Goal: Communication & Community: Answer question/provide support

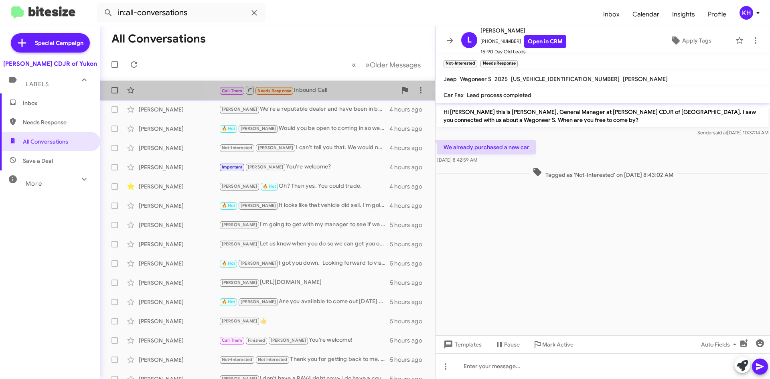
click at [275, 92] on span "Needs Response" at bounding box center [274, 90] width 34 height 5
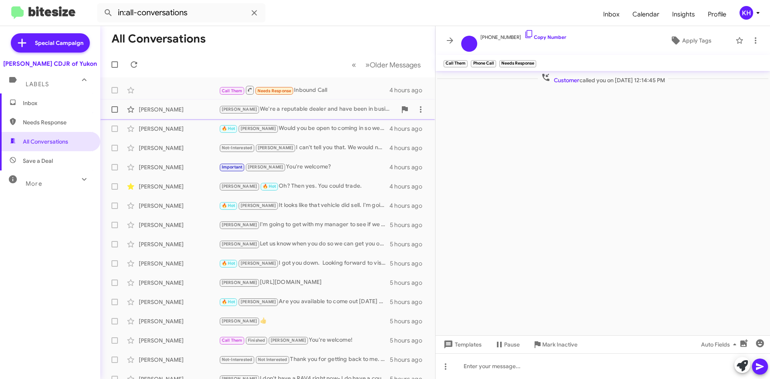
click at [275, 106] on div "[PERSON_NAME] We're a reputable dealer and have been in business since [DATE]. …" at bounding box center [308, 109] width 178 height 9
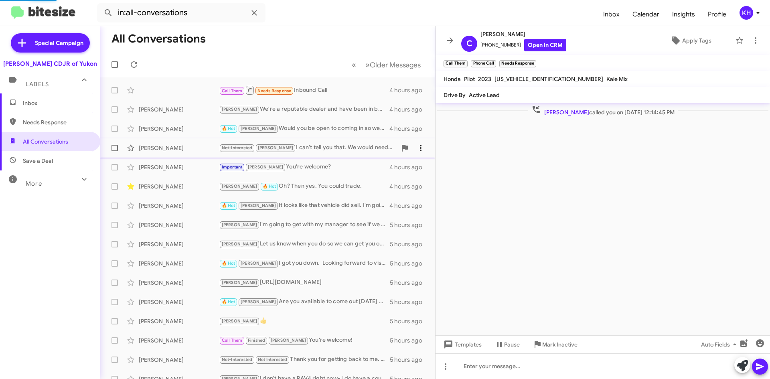
scroll to position [58, 0]
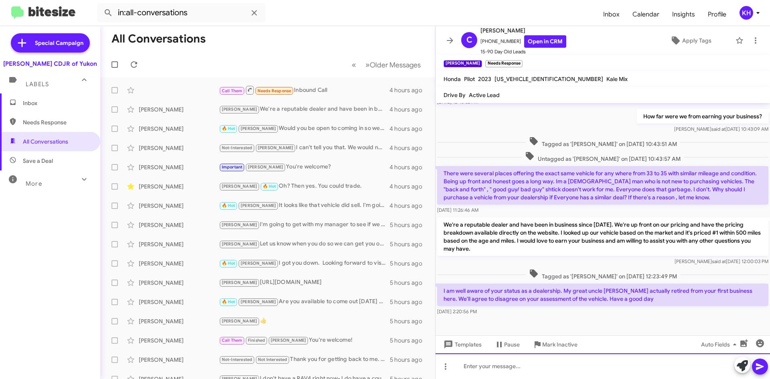
click at [485, 370] on div at bounding box center [602, 366] width 334 height 26
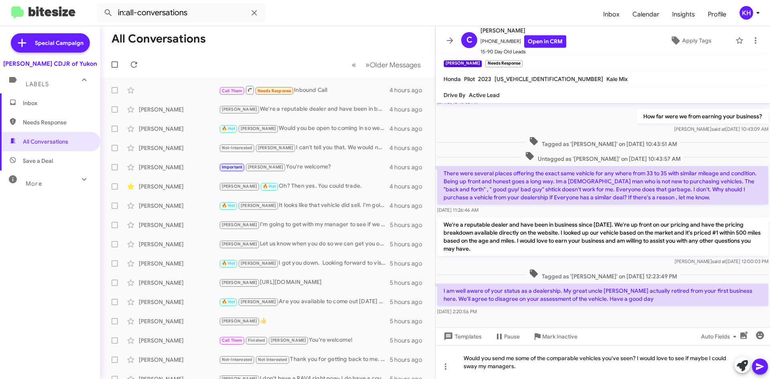
click at [757, 366] on icon at bounding box center [760, 367] width 10 height 10
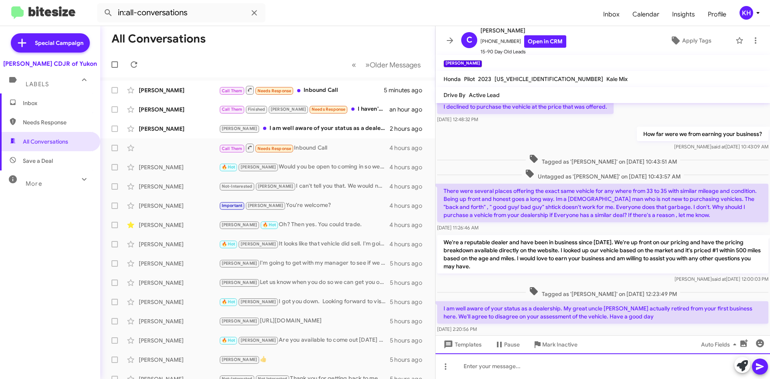
scroll to position [95, 0]
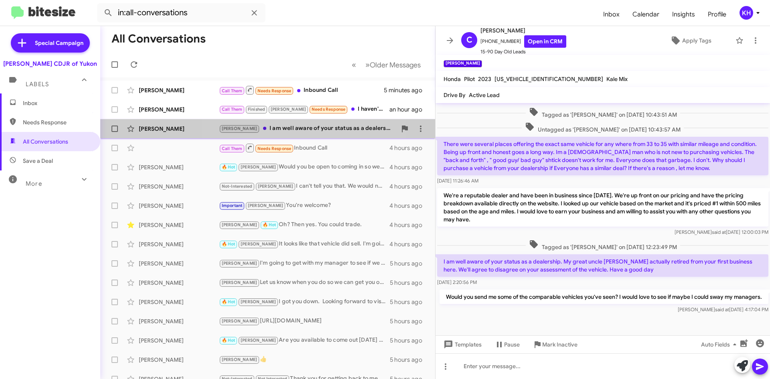
click at [303, 130] on div "[PERSON_NAME] I am well aware of your status as a dealership. My great uncle [P…" at bounding box center [308, 128] width 178 height 9
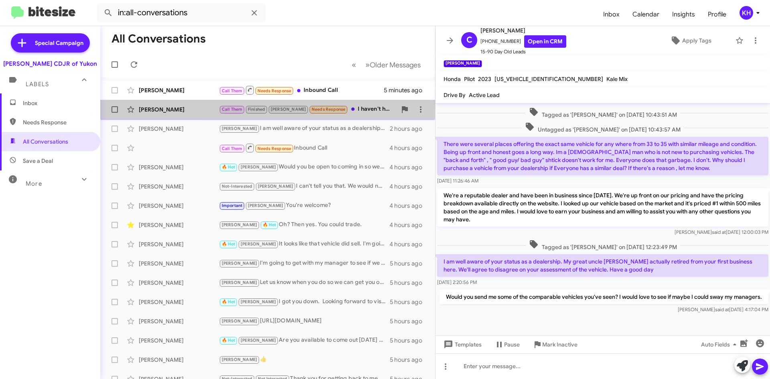
click at [358, 108] on div "Call Them Finished [PERSON_NAME] Needs Response I haven't heard from anyone at …" at bounding box center [308, 109] width 178 height 9
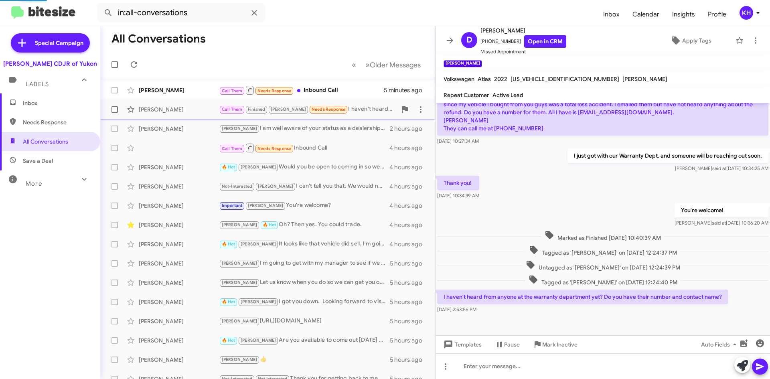
scroll to position [67, 0]
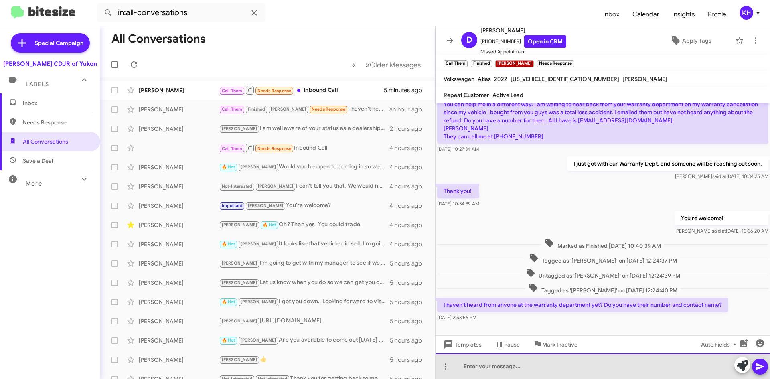
click at [505, 369] on div at bounding box center [602, 366] width 334 height 26
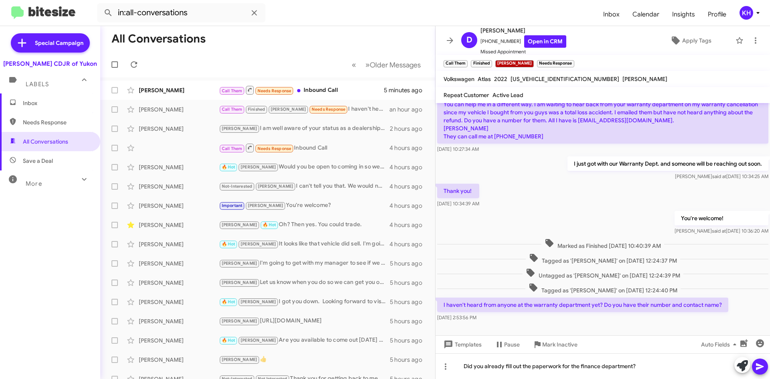
click at [759, 365] on icon at bounding box center [760, 366] width 8 height 7
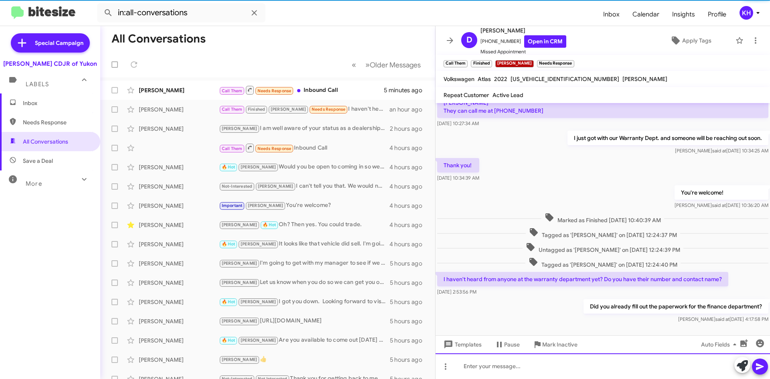
scroll to position [96, 0]
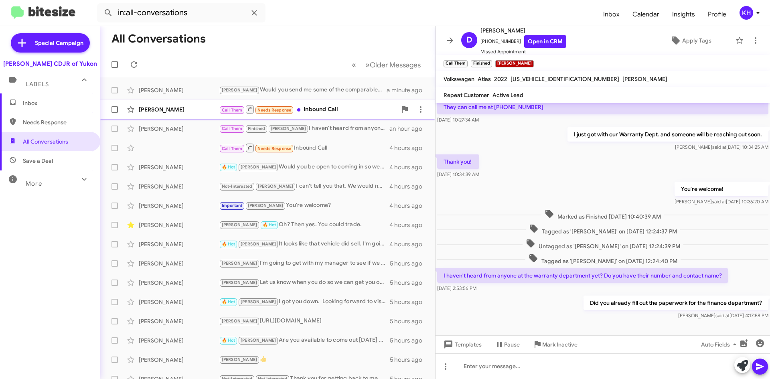
click at [329, 107] on div "Call Them Needs Response Inbound Call" at bounding box center [308, 109] width 178 height 10
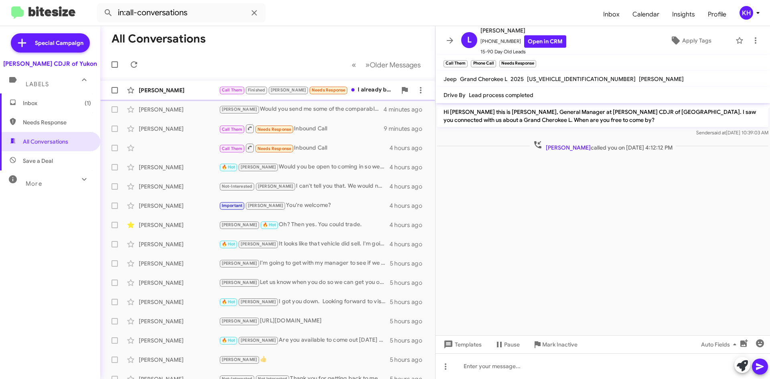
click at [341, 89] on div "Call Them Finished [PERSON_NAME] Needs Response I already bought the car from y…" at bounding box center [308, 89] width 178 height 9
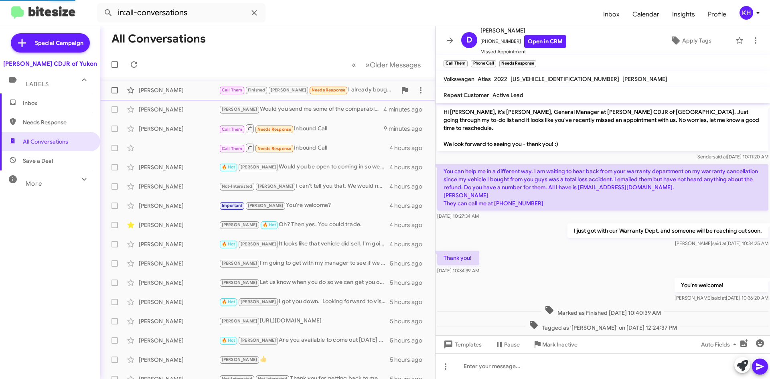
scroll to position [133, 0]
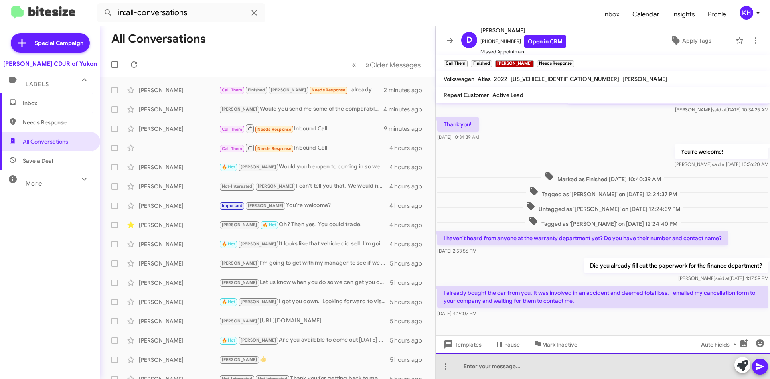
click at [484, 371] on div at bounding box center [602, 366] width 334 height 26
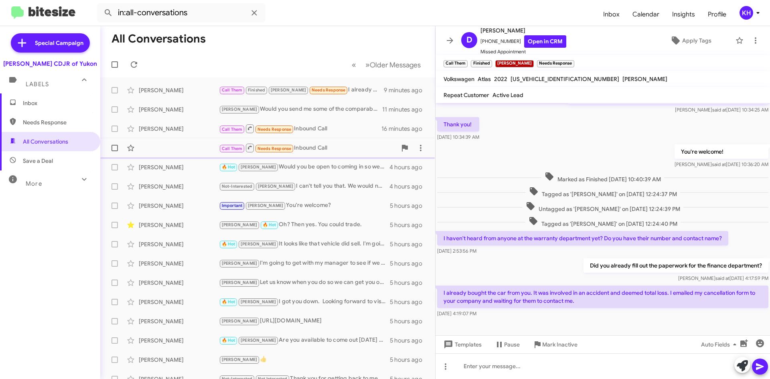
click at [266, 151] on span "Needs Response" at bounding box center [274, 148] width 34 height 5
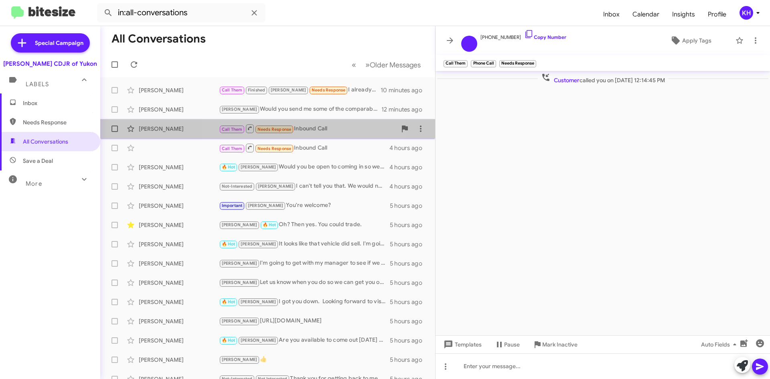
click at [284, 130] on span "Needs Response" at bounding box center [274, 129] width 34 height 5
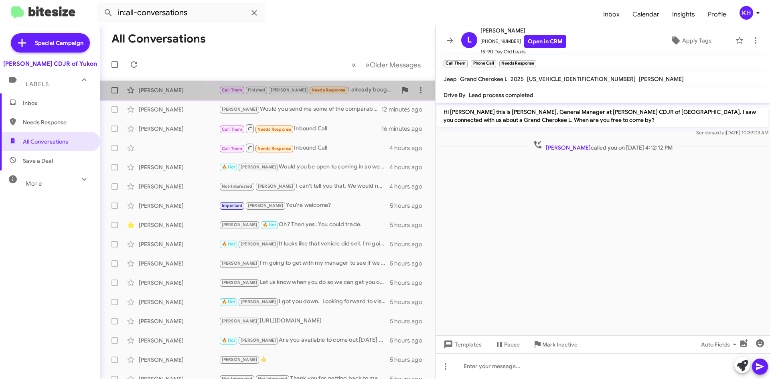
click at [311, 90] on span "Needs Response" at bounding box center [328, 89] width 34 height 5
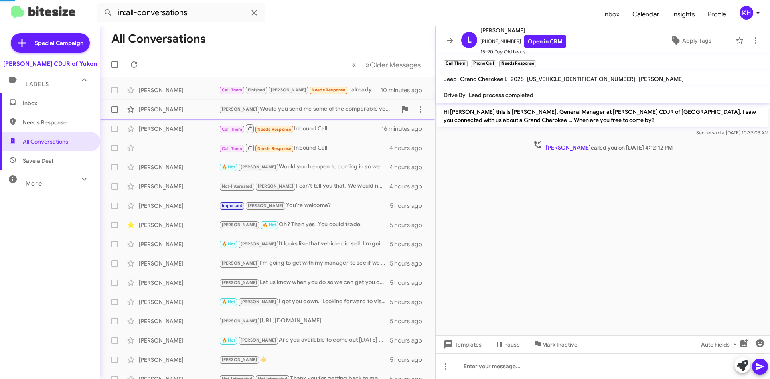
scroll to position [133, 0]
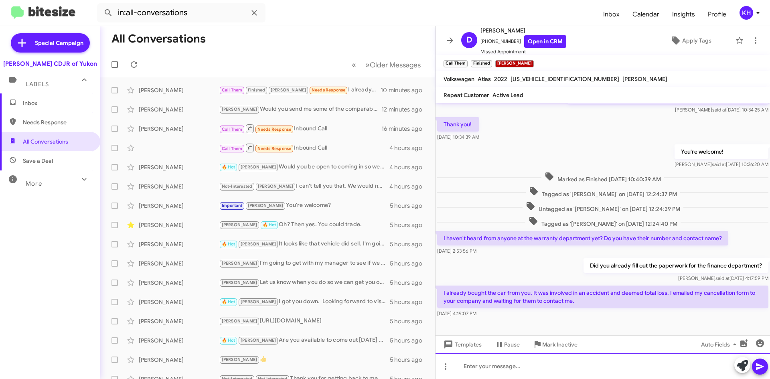
click at [473, 371] on div at bounding box center [602, 366] width 334 height 26
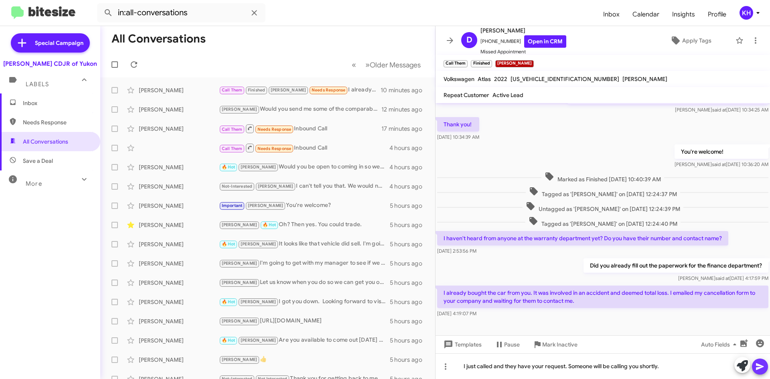
click at [763, 364] on icon at bounding box center [760, 367] width 10 height 10
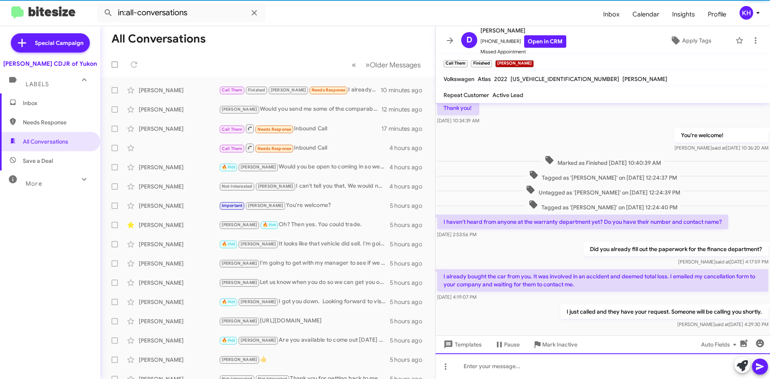
scroll to position [163, 0]
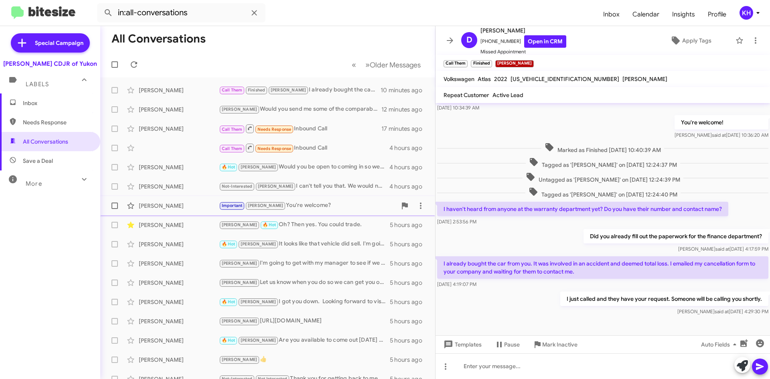
click at [229, 209] on small "Important" at bounding box center [232, 206] width 24 height 8
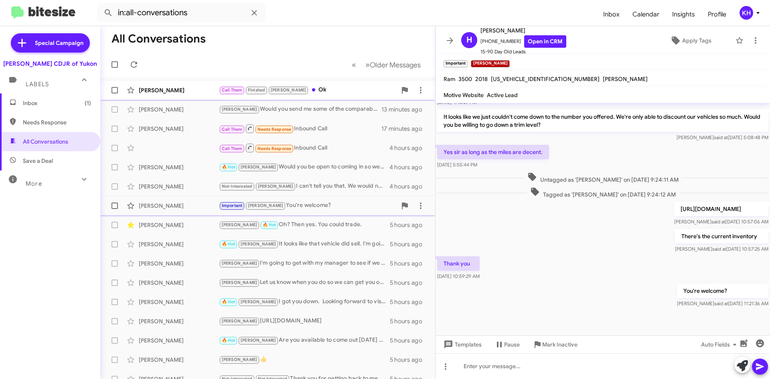
click at [329, 93] on div "Call Them Finished [PERSON_NAME]" at bounding box center [308, 89] width 178 height 9
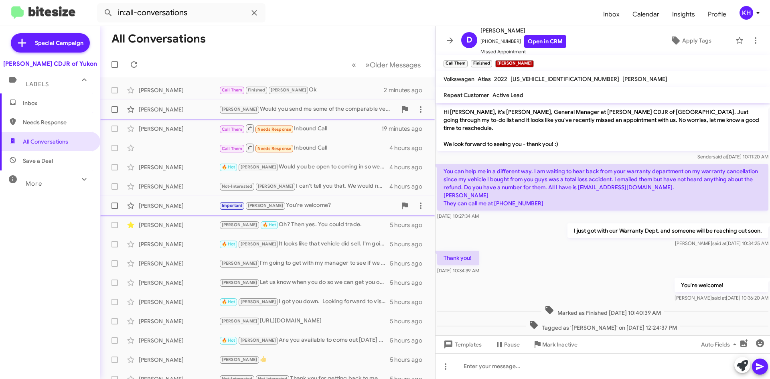
click at [268, 113] on div "[PERSON_NAME] Would you send me some of the comparable vehicles you've seen? I …" at bounding box center [308, 109] width 178 height 9
